Goal: Task Accomplishment & Management: Manage account settings

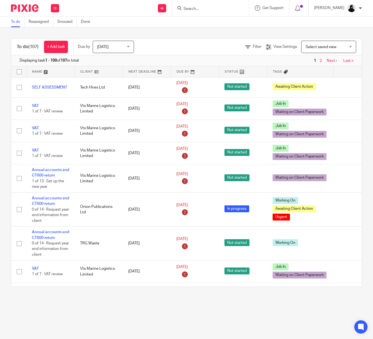
click at [206, 9] on input "Search" at bounding box center [207, 9] width 49 height 5
type input "bespoke"
click at [206, 16] on div "Bespoke Rt Ltd" at bounding box center [215, 21] width 77 height 17
click at [206, 25] on link at bounding box center [216, 21] width 68 height 8
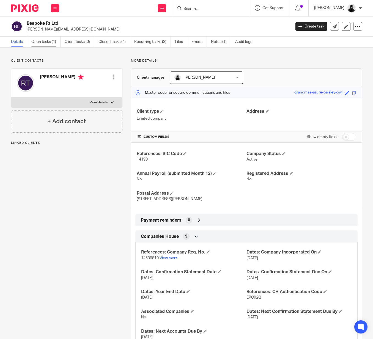
click at [40, 43] on link "Open tasks (1)" at bounding box center [45, 42] width 29 height 11
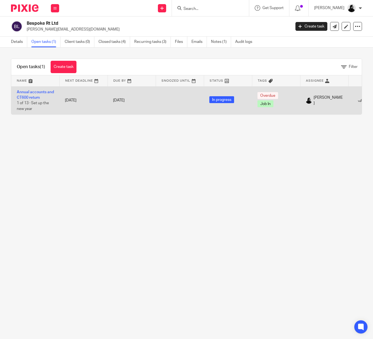
click at [35, 95] on td "Annual accounts and CT600 return 1 of 13 · Set up the new year" at bounding box center [35, 100] width 48 height 28
click at [38, 93] on link "Annual accounts and CT600 return" at bounding box center [35, 94] width 37 height 9
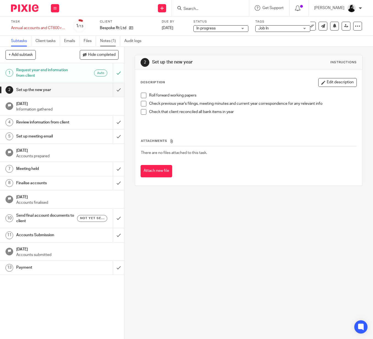
click at [112, 43] on link "Notes (1)" at bounding box center [110, 41] width 20 height 11
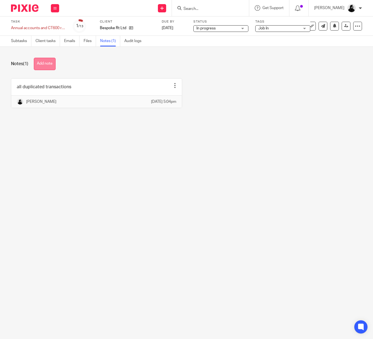
click at [46, 65] on button "Add note" at bounding box center [45, 64] width 22 height 12
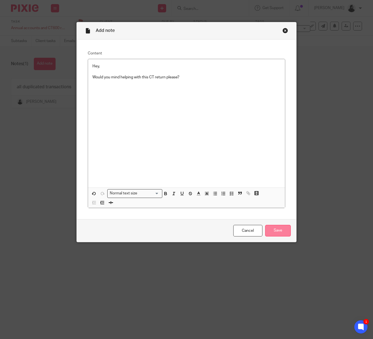
click at [277, 229] on input "Save" at bounding box center [278, 231] width 26 height 12
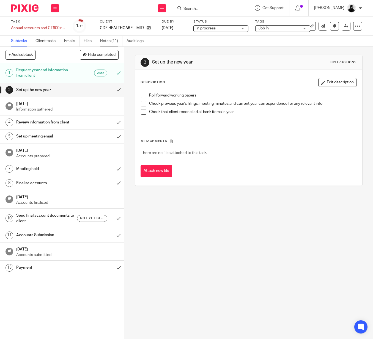
click at [114, 39] on link "Notes (11)" at bounding box center [111, 41] width 22 height 11
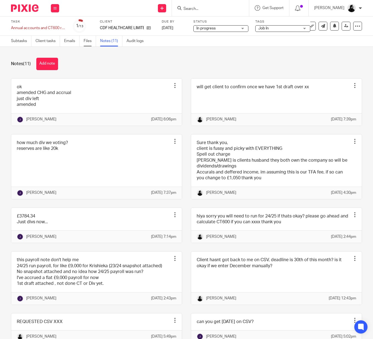
click at [87, 40] on link "Files" at bounding box center [90, 41] width 12 height 11
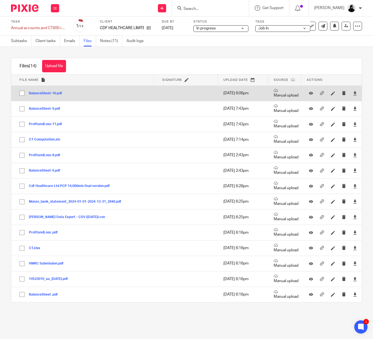
click at [47, 94] on button "BalanceSheet-10.pdf" at bounding box center [47, 94] width 37 height 4
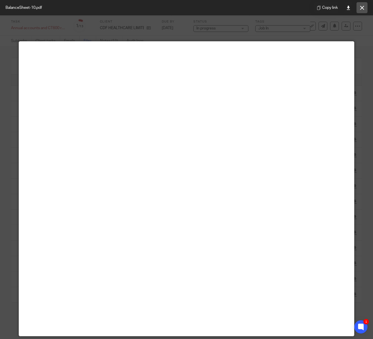
click at [364, 7] on button at bounding box center [361, 7] width 11 height 11
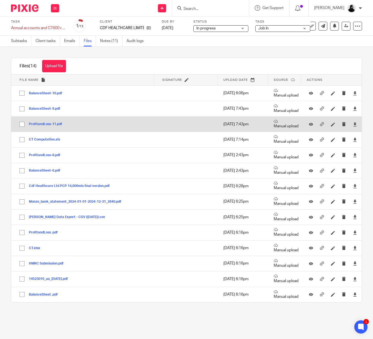
click at [45, 124] on button "ProfitandLoss-11.pdf" at bounding box center [47, 124] width 37 height 4
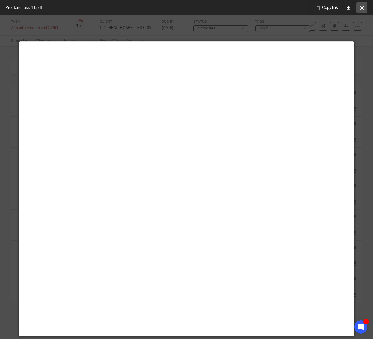
click at [362, 9] on icon at bounding box center [362, 8] width 4 height 4
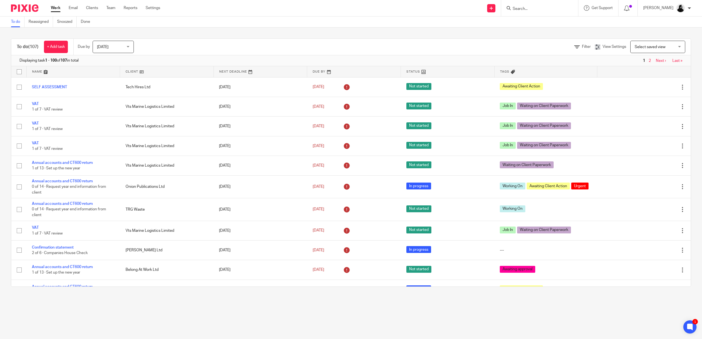
click at [532, 10] on input "Search" at bounding box center [536, 9] width 49 height 5
type input "glossy"
click at [547, 35] on link at bounding box center [557, 36] width 93 height 13
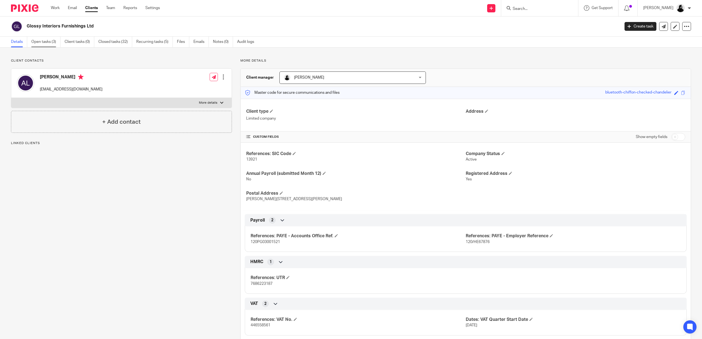
click at [49, 40] on link "Open tasks (3)" at bounding box center [45, 42] width 29 height 11
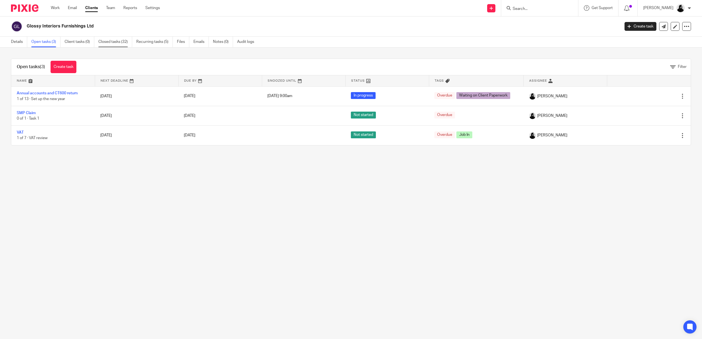
click at [122, 40] on link "Closed tasks (32)" at bounding box center [115, 42] width 34 height 11
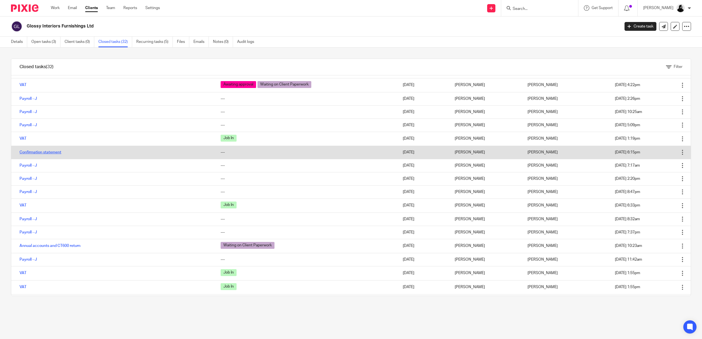
scroll to position [99, 0]
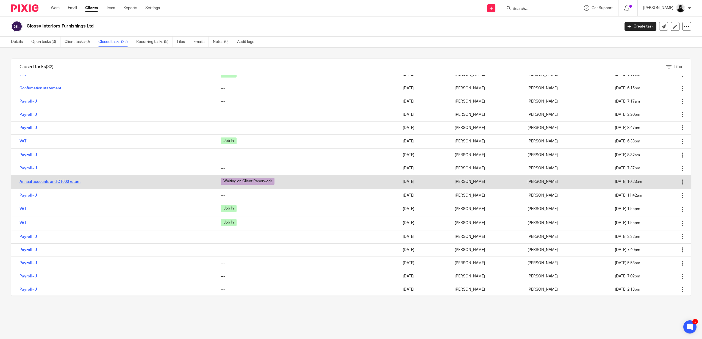
click at [53, 183] on link "Annual accounts and CT600 return" at bounding box center [50, 182] width 61 height 4
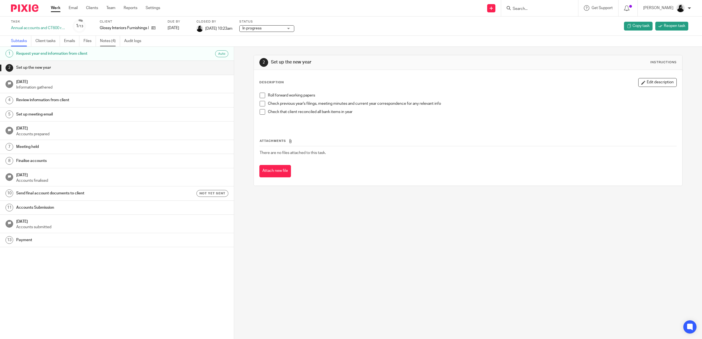
click at [108, 44] on link "Notes (4)" at bounding box center [110, 41] width 20 height 11
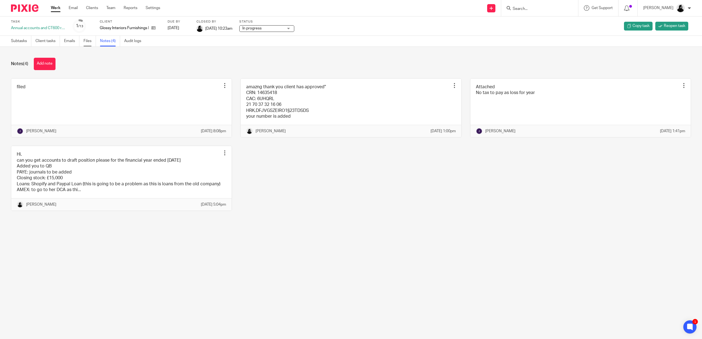
click at [88, 46] on link "Files" at bounding box center [90, 41] width 12 height 11
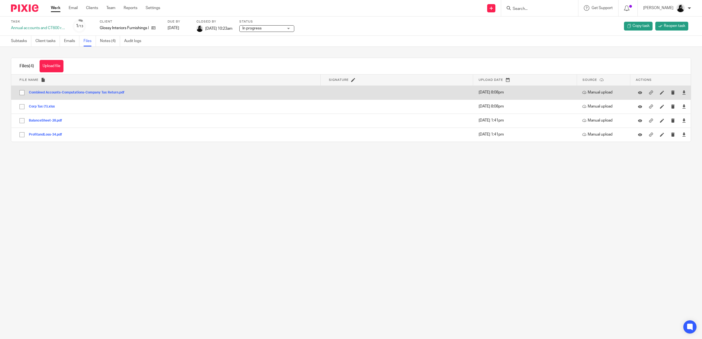
click at [88, 92] on button "Combined Accounts-Computations-Company Tax Return.pdf" at bounding box center [79, 93] width 100 height 4
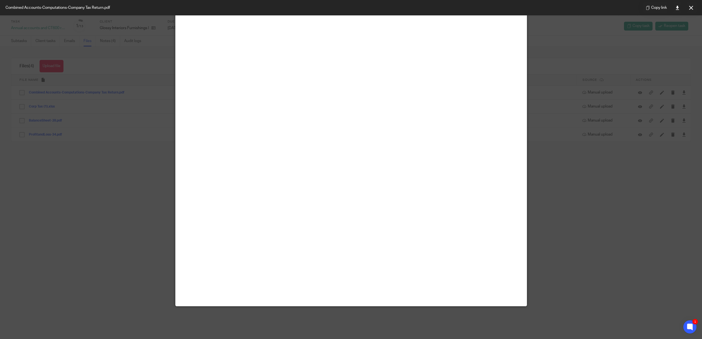
scroll to position [31, 0]
